Goal: Transaction & Acquisition: Obtain resource

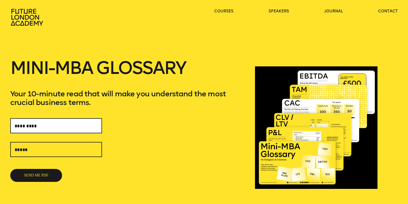
click at [73, 126] on input "text" at bounding box center [56, 125] width 92 height 15
type input "****"
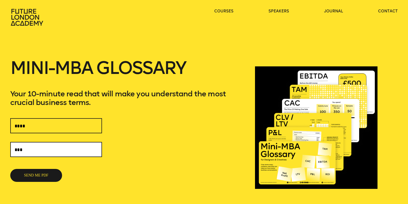
type input "**********"
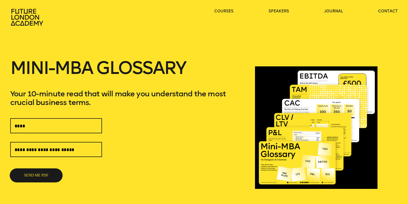
click at [48, 175] on button "SEND ME PDF" at bounding box center [36, 175] width 52 height 13
